Goal: Information Seeking & Learning: Learn about a topic

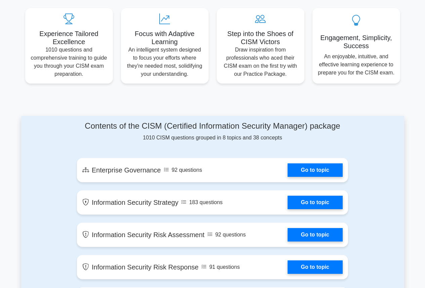
scroll to position [336, 0]
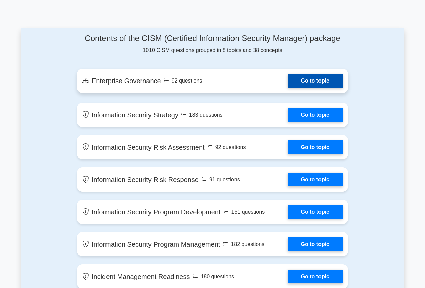
click at [306, 74] on link "Go to topic" at bounding box center [315, 80] width 55 height 13
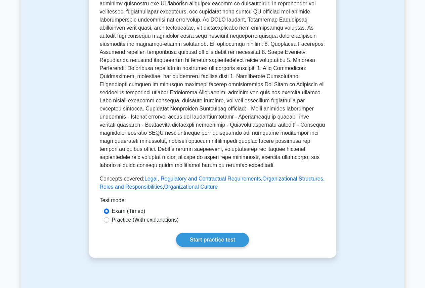
scroll to position [303, 0]
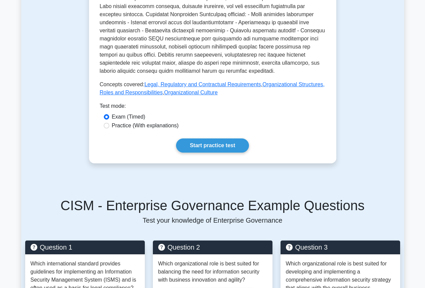
click at [171, 126] on label "Practice (With explanations)" at bounding box center [145, 125] width 67 height 8
click at [109, 126] on input "Practice (With explanations)" at bounding box center [106, 125] width 5 height 5
radio input "true"
click at [210, 146] on link "Start practice test" at bounding box center [212, 145] width 73 height 14
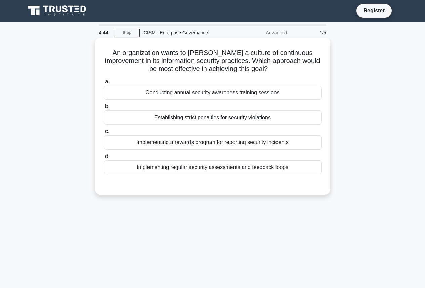
click at [196, 167] on div "Implementing regular security assessments and feedback loops" at bounding box center [213, 167] width 218 height 14
click at [104, 158] on input "d. Implementing regular security assessments and feedback loops" at bounding box center [104, 156] width 0 height 4
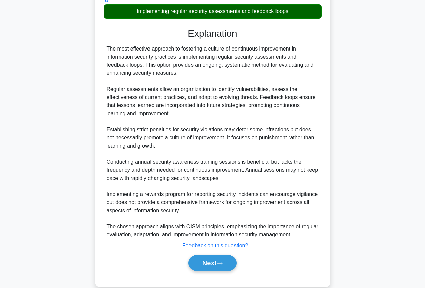
scroll to position [168, 0]
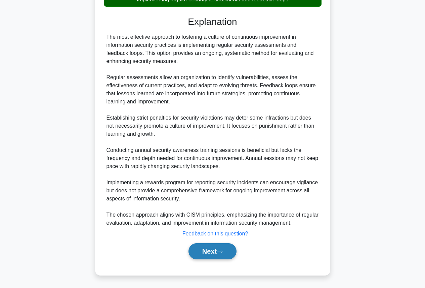
click at [212, 251] on button "Next" at bounding box center [213, 251] width 48 height 16
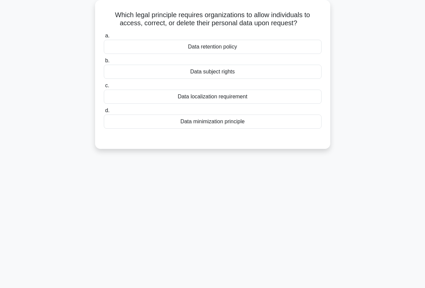
scroll to position [0, 0]
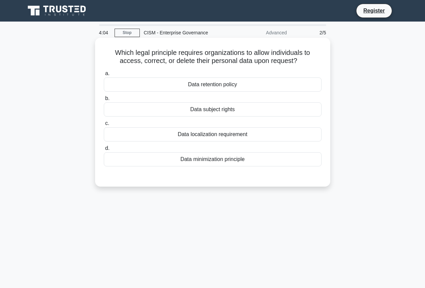
click at [222, 85] on div "Data retention policy" at bounding box center [213, 84] width 218 height 14
click at [104, 76] on input "a. Data retention policy" at bounding box center [104, 73] width 0 height 4
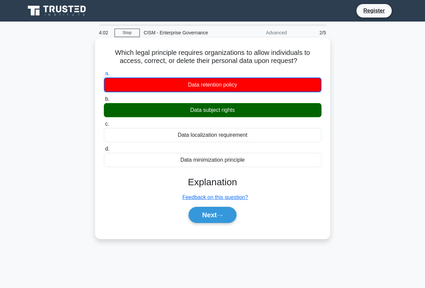
click at [221, 112] on div "Data subject rights" at bounding box center [213, 110] width 218 height 14
click at [104, 101] on input "b. Data subject rights" at bounding box center [104, 99] width 0 height 4
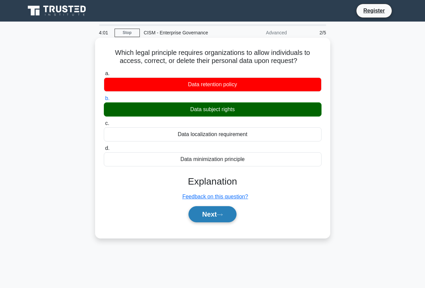
click at [212, 215] on button "Next" at bounding box center [213, 214] width 48 height 16
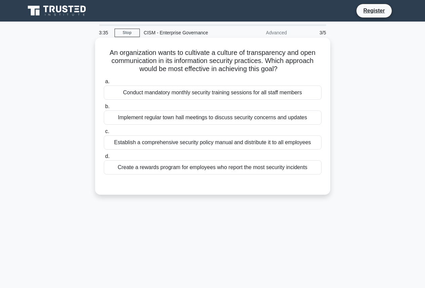
click at [149, 115] on div "Implement regular town hall meetings to discuss security concerns and updates" at bounding box center [213, 117] width 218 height 14
click at [104, 109] on input "b. Implement regular town hall meetings to discuss security concerns and updates" at bounding box center [104, 106] width 0 height 4
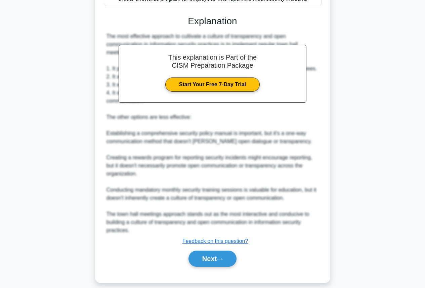
scroll to position [176, 0]
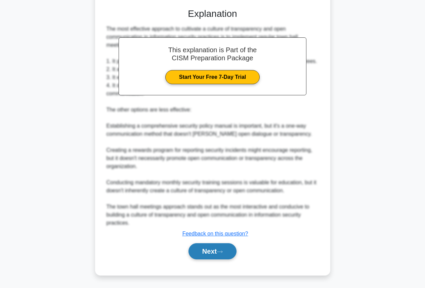
click at [222, 244] on button "Next" at bounding box center [213, 251] width 48 height 16
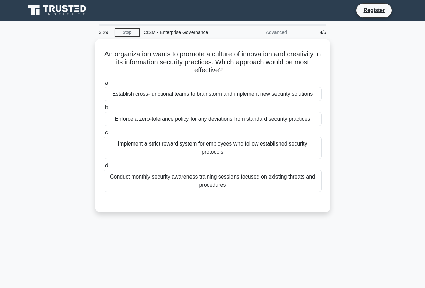
scroll to position [0, 0]
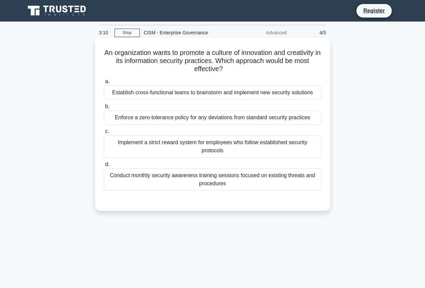
click at [229, 96] on div "Establish cross-functional teams to brainstorm and implement new security solut…" at bounding box center [213, 92] width 218 height 14
click at [104, 84] on input "a. Establish cross-functional teams to brainstorm and implement new security so…" at bounding box center [104, 81] width 0 height 4
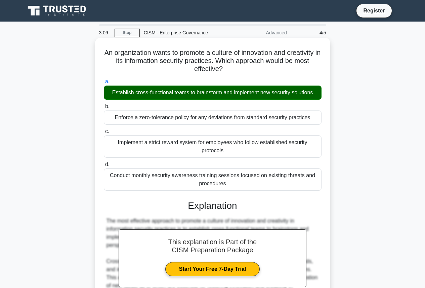
scroll to position [184, 0]
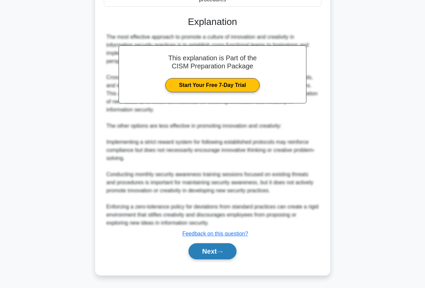
click at [205, 250] on button "Next" at bounding box center [213, 251] width 48 height 16
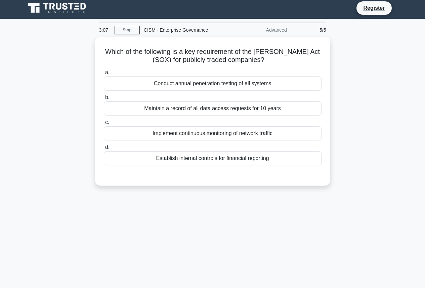
scroll to position [0, 0]
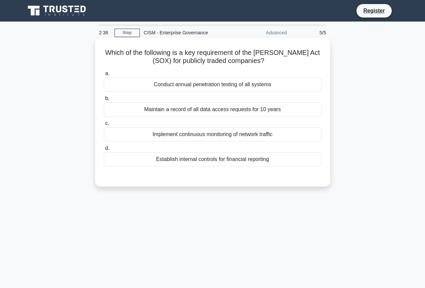
click at [275, 136] on div "Implement continuous monitoring of network traffic" at bounding box center [213, 134] width 218 height 14
click at [104, 125] on input "c. Implement continuous monitoring of network traffic" at bounding box center [104, 123] width 0 height 4
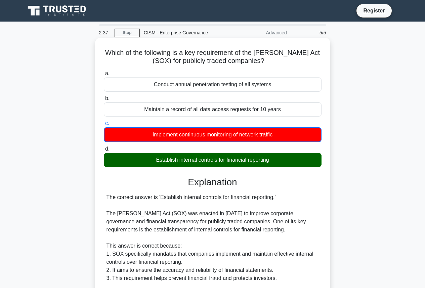
click at [273, 153] on label "d. Establish internal controls for financial reporting" at bounding box center [213, 156] width 218 height 22
click at [104, 151] on input "d. Establish internal controls for financial reporting" at bounding box center [104, 149] width 0 height 4
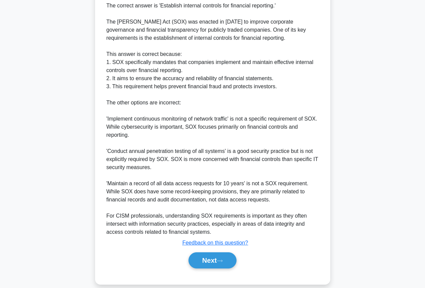
scroll to position [200, 0]
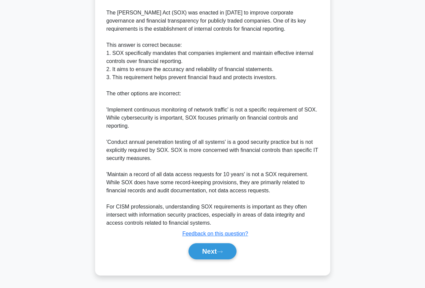
click at [209, 239] on div "Explanation The correct answer is 'Establish internal controls for financial re…" at bounding box center [213, 119] width 218 height 286
click at [207, 249] on button "Next" at bounding box center [213, 251] width 48 height 16
